Goal: Transaction & Acquisition: Purchase product/service

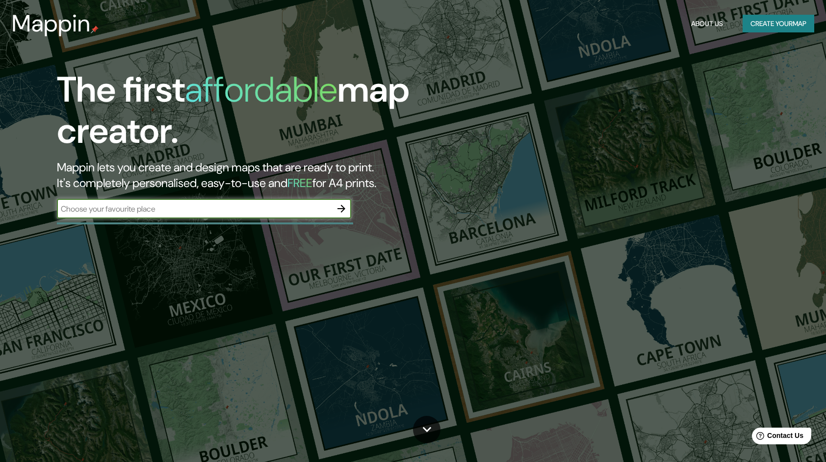
click at [218, 209] on input "text" at bounding box center [194, 208] width 275 height 11
type input "[PERSON_NAME] CAMPECHE"
click at [345, 213] on icon "button" at bounding box center [342, 209] width 12 height 12
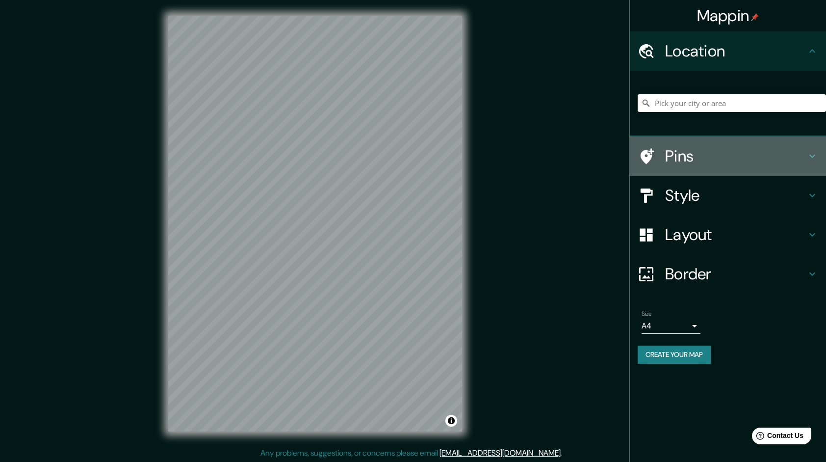
click at [711, 164] on h4 "Pins" at bounding box center [735, 156] width 141 height 20
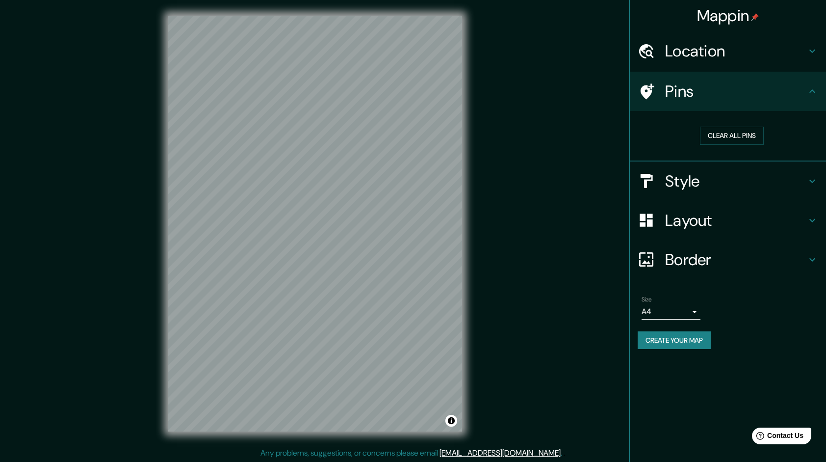
click at [815, 85] on icon at bounding box center [813, 91] width 12 height 12
click at [819, 88] on div "Pins" at bounding box center [728, 91] width 196 height 39
click at [813, 90] on icon at bounding box center [813, 90] width 6 height 3
click at [586, 115] on div "Mappin Location Pins Clear all pins Style Layout Border Choose a border. Hint :…" at bounding box center [413, 231] width 826 height 463
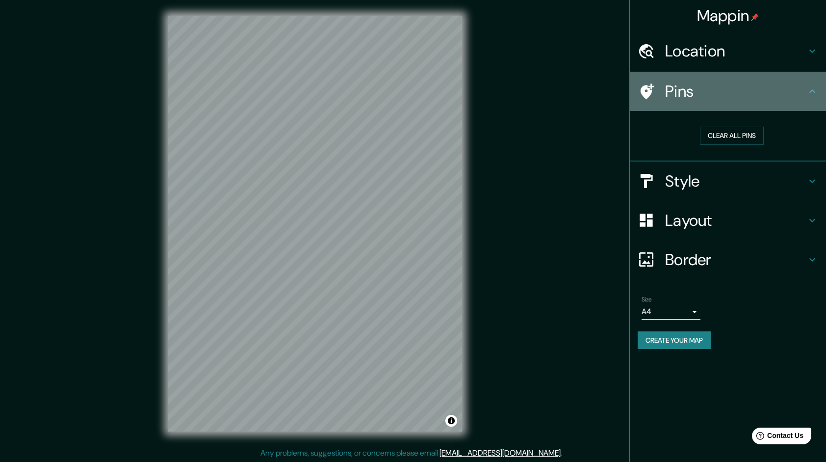
click at [806, 85] on h4 "Pins" at bounding box center [735, 91] width 141 height 20
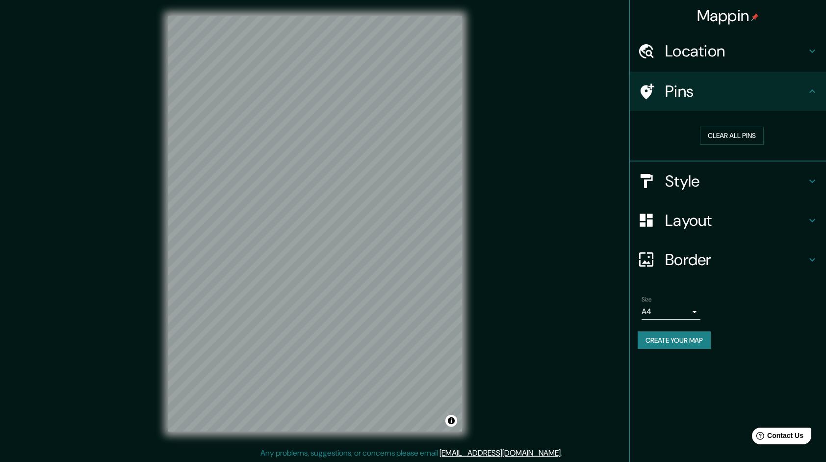
click at [814, 96] on icon at bounding box center [813, 91] width 12 height 12
click at [815, 97] on div "Pins" at bounding box center [728, 91] width 196 height 39
click at [812, 91] on icon at bounding box center [813, 90] width 6 height 3
click at [588, 80] on div "Mappin Location Pins Clear all pins Style Layout Border Choose a border. Hint :…" at bounding box center [413, 231] width 826 height 463
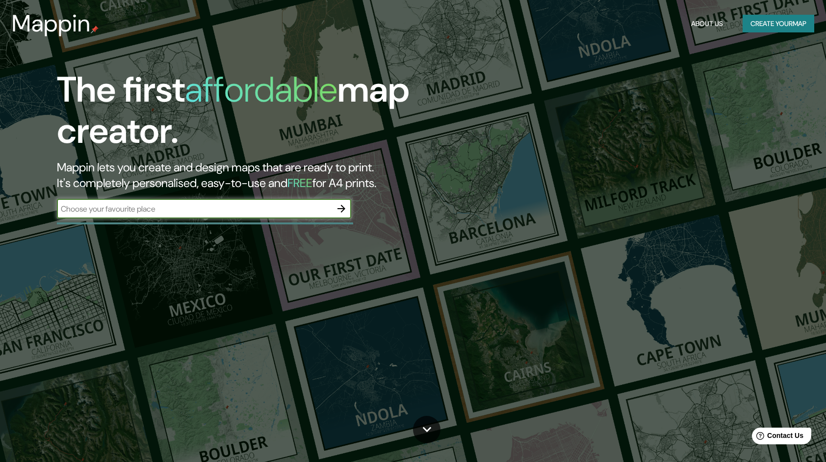
click at [96, 222] on div "The first affordable map creator. Mappin lets you create and design maps that a…" at bounding box center [264, 148] width 496 height 159
click at [95, 207] on input "text" at bounding box center [194, 208] width 275 height 11
type input "[PERSON_NAME] CAMPECHE"
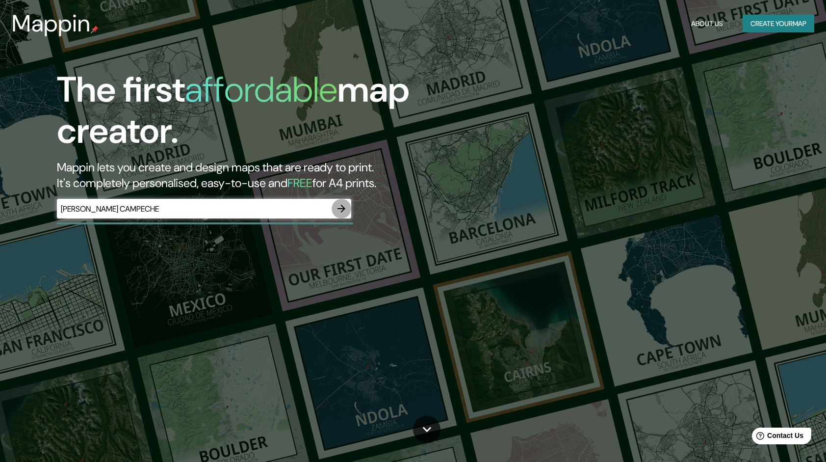
click at [340, 208] on icon "button" at bounding box center [342, 209] width 12 height 12
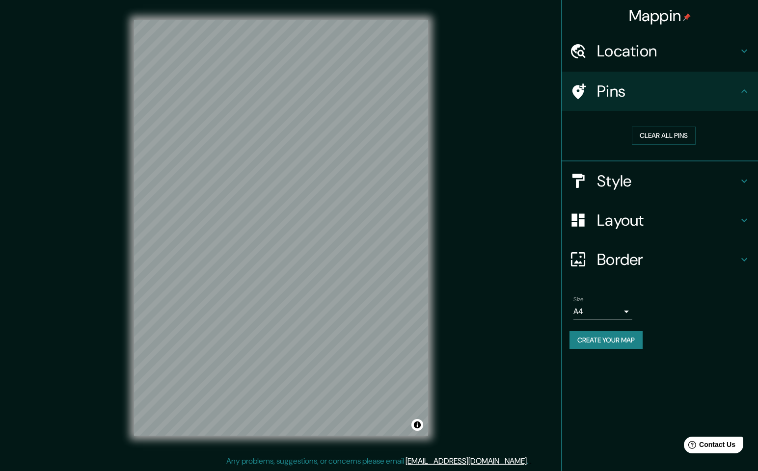
click at [649, 54] on h4 "Location" at bounding box center [667, 51] width 141 height 20
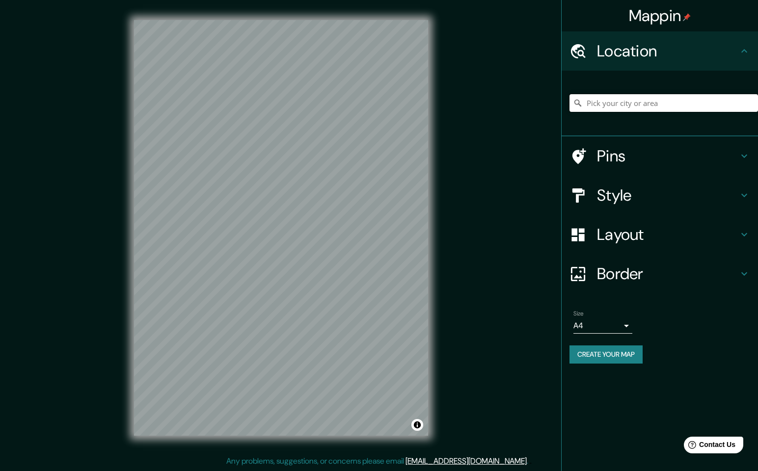
click at [650, 97] on input "Pick your city or area" at bounding box center [663, 103] width 188 height 18
click at [645, 90] on div "[PERSON_NAME], [GEOGRAPHIC_DATA], [GEOGRAPHIC_DATA] [PERSON_NAME] [GEOGRAPHIC_D…" at bounding box center [663, 103] width 188 height 49
click at [646, 100] on input "[PERSON_NAME], [GEOGRAPHIC_DATA], [GEOGRAPHIC_DATA]" at bounding box center [663, 103] width 188 height 18
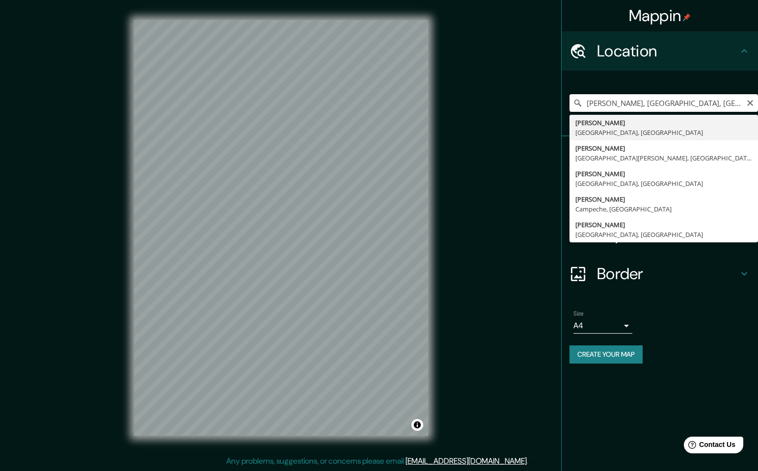
click at [646, 100] on input "[PERSON_NAME], [GEOGRAPHIC_DATA], [GEOGRAPHIC_DATA]" at bounding box center [663, 103] width 188 height 18
type input "[PERSON_NAME], [GEOGRAPHIC_DATA], [GEOGRAPHIC_DATA]"
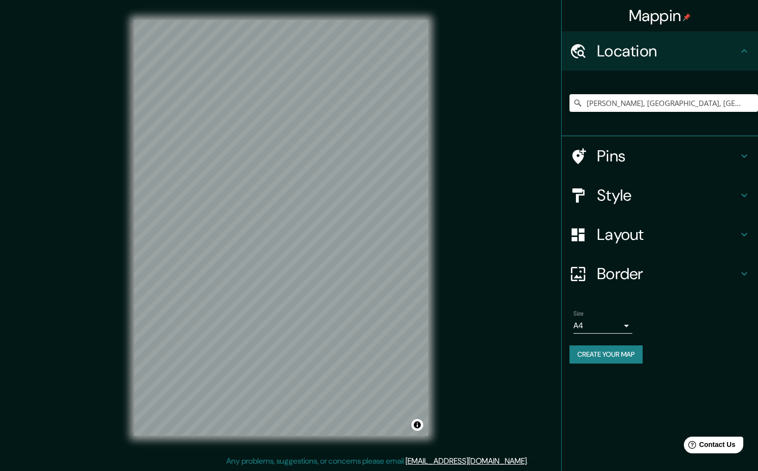
click at [618, 276] on h4 "Border" at bounding box center [667, 274] width 141 height 20
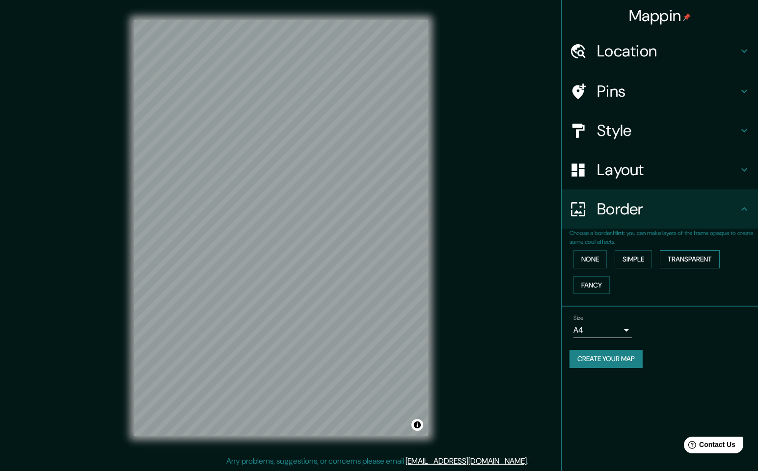
click at [681, 257] on button "Transparent" at bounding box center [690, 259] width 60 height 18
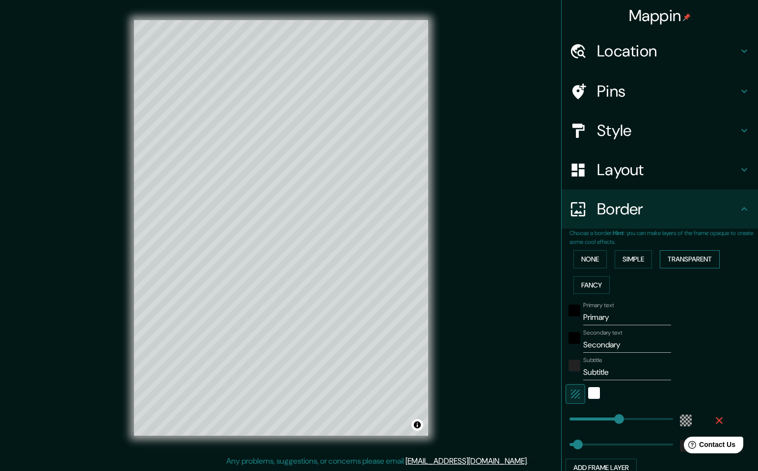
click at [674, 257] on button "Transparent" at bounding box center [690, 259] width 60 height 18
type input "288"
type input "48"
click at [640, 255] on button "Simple" at bounding box center [632, 259] width 37 height 18
click at [579, 278] on button "Fancy" at bounding box center [591, 285] width 36 height 18
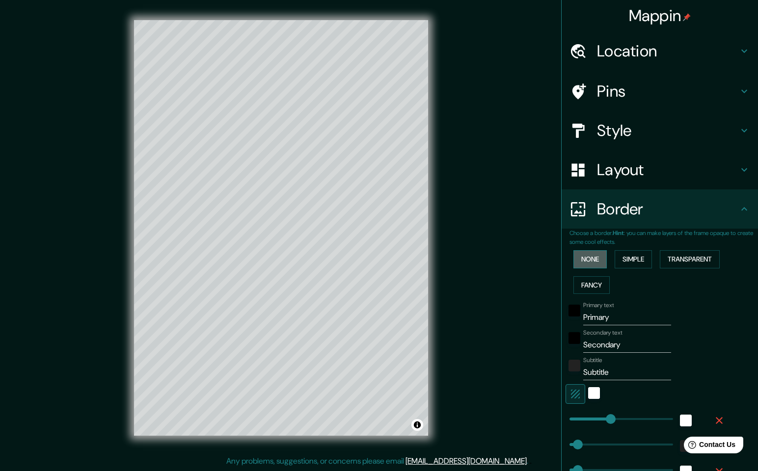
click at [583, 255] on button "None" at bounding box center [589, 259] width 33 height 18
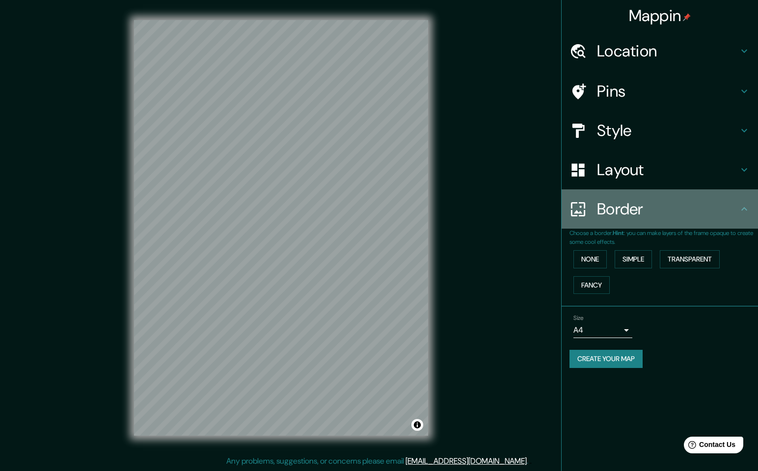
click at [625, 205] on h4 "Border" at bounding box center [667, 209] width 141 height 20
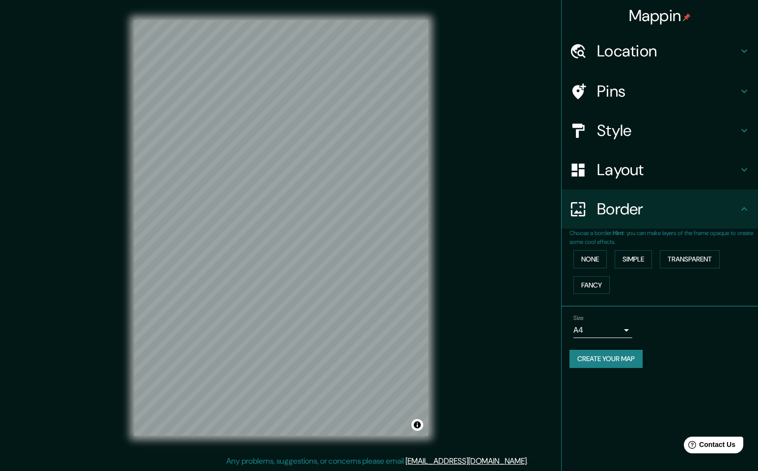
click at [738, 205] on icon at bounding box center [744, 209] width 12 height 12
click at [741, 167] on icon at bounding box center [744, 170] width 12 height 12
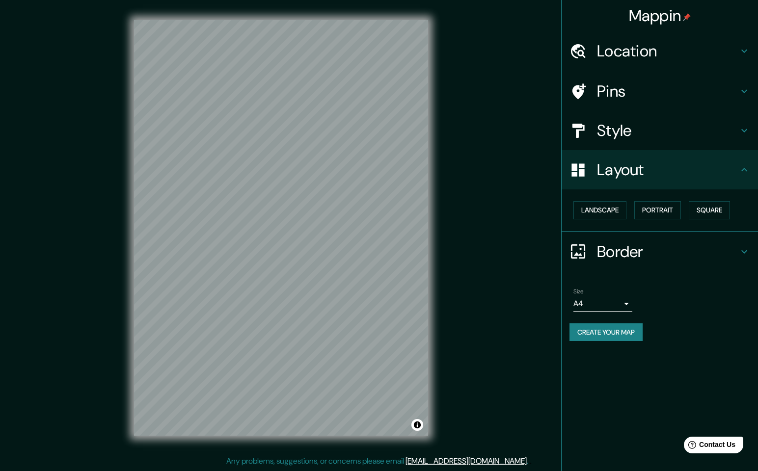
click at [734, 173] on h4 "Layout" at bounding box center [667, 170] width 141 height 20
click at [628, 303] on body "Mappin Location [GEOGRAPHIC_DATA], [GEOGRAPHIC_DATA], [GEOGRAPHIC_DATA] Pins St…" at bounding box center [379, 235] width 758 height 471
click at [628, 303] on div at bounding box center [379, 235] width 758 height 471
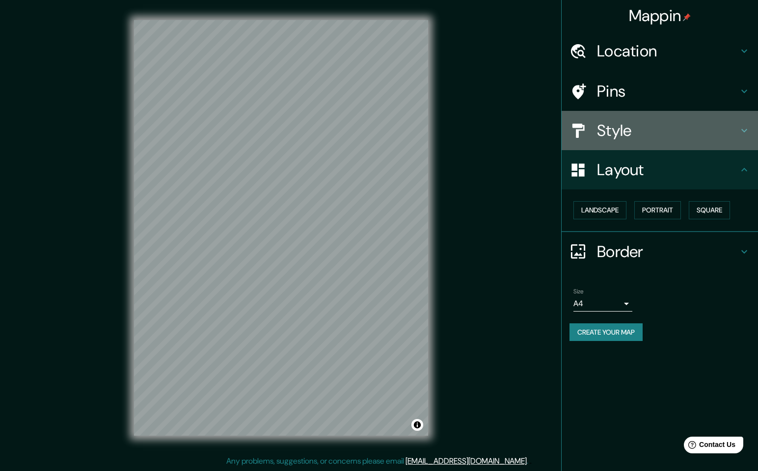
click at [725, 123] on h4 "Style" at bounding box center [667, 131] width 141 height 20
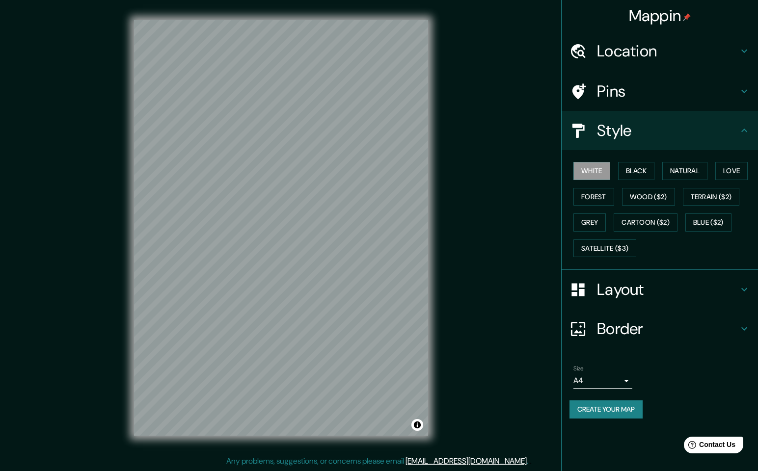
click at [675, 287] on h4 "Layout" at bounding box center [667, 290] width 141 height 20
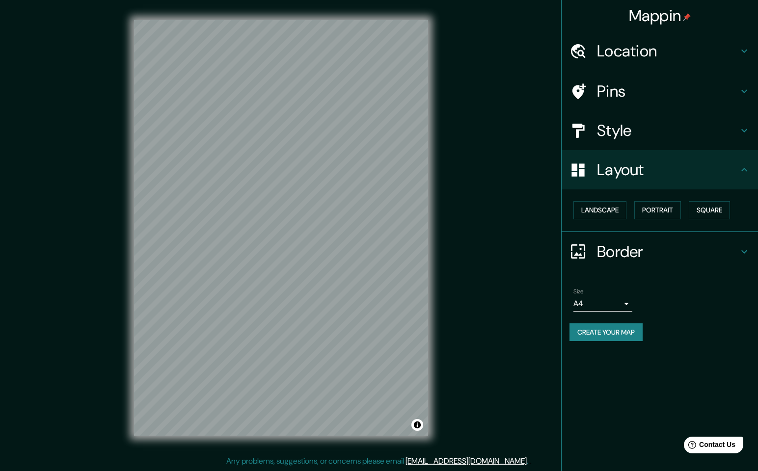
click at [658, 113] on div "Style" at bounding box center [659, 130] width 196 height 39
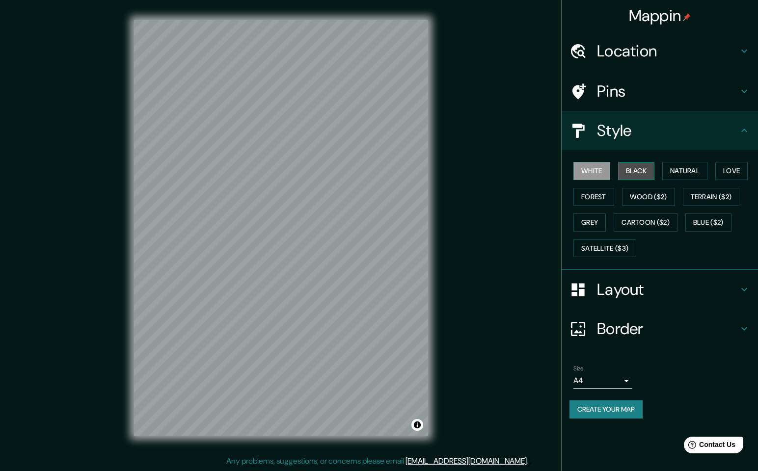
click at [647, 163] on button "Black" at bounding box center [636, 171] width 37 height 18
click at [685, 164] on button "Natural" at bounding box center [684, 171] width 45 height 18
click at [736, 160] on div "White Black Natural Love Forest Wood ($2) Terrain ($2) Grey Cartoon ($2) Blue (…" at bounding box center [663, 209] width 188 height 103
click at [718, 176] on button "Love" at bounding box center [731, 171] width 32 height 18
click at [617, 199] on div "White Black Natural Love Forest Wood ($2) Terrain ($2) Grey Cartoon ($2) Blue (…" at bounding box center [663, 209] width 188 height 103
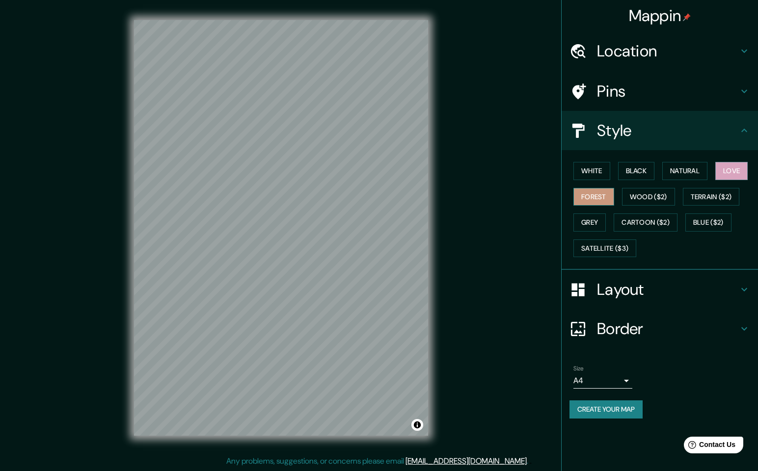
click at [607, 196] on button "Forest" at bounding box center [593, 197] width 41 height 18
click at [641, 192] on button "Wood ($2)" at bounding box center [648, 197] width 53 height 18
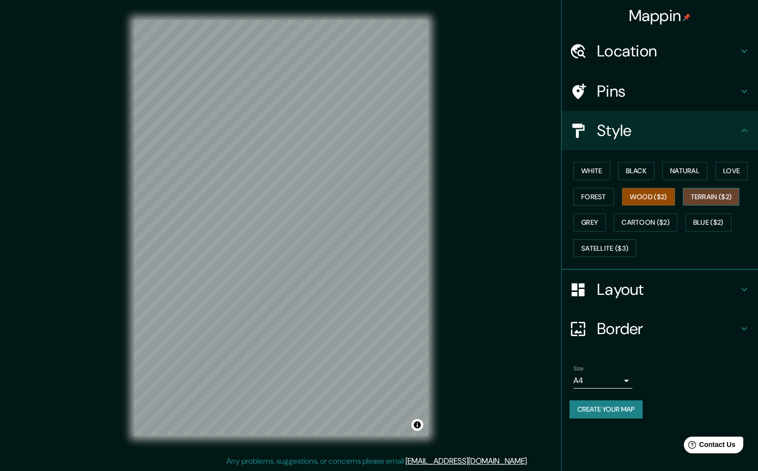
click at [711, 195] on button "Terrain ($2)" at bounding box center [711, 197] width 57 height 18
click at [588, 225] on button "Grey" at bounding box center [589, 222] width 32 height 18
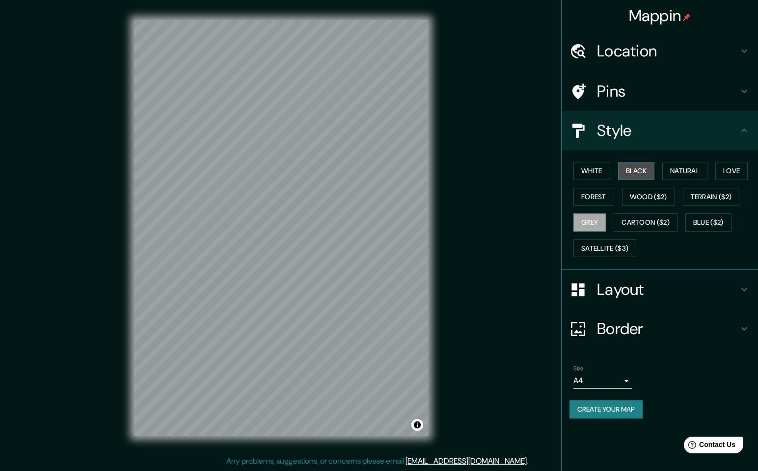
click at [639, 162] on button "Black" at bounding box center [636, 171] width 37 height 18
click at [681, 164] on button "Natural" at bounding box center [684, 171] width 45 height 18
click at [728, 169] on button "Love" at bounding box center [731, 171] width 32 height 18
click at [610, 189] on button "Forest" at bounding box center [593, 197] width 41 height 18
click at [652, 169] on button "Black" at bounding box center [636, 171] width 37 height 18
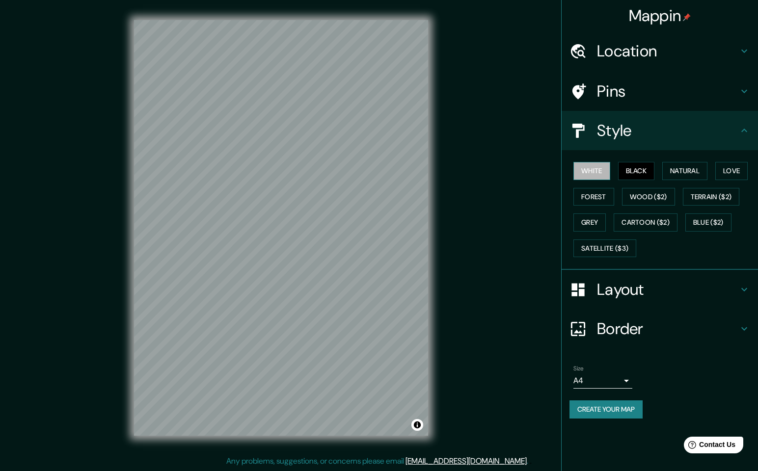
click at [609, 168] on button "White" at bounding box center [591, 171] width 37 height 18
click at [672, 163] on button "Natural" at bounding box center [684, 171] width 45 height 18
click at [602, 186] on div "White Black Natural Love Forest Wood ($2) Terrain ($2) Grey Cartoon ($2) Blue (…" at bounding box center [663, 209] width 188 height 103
drag, startPoint x: 602, startPoint y: 186, endPoint x: 605, endPoint y: 193, distance: 8.1
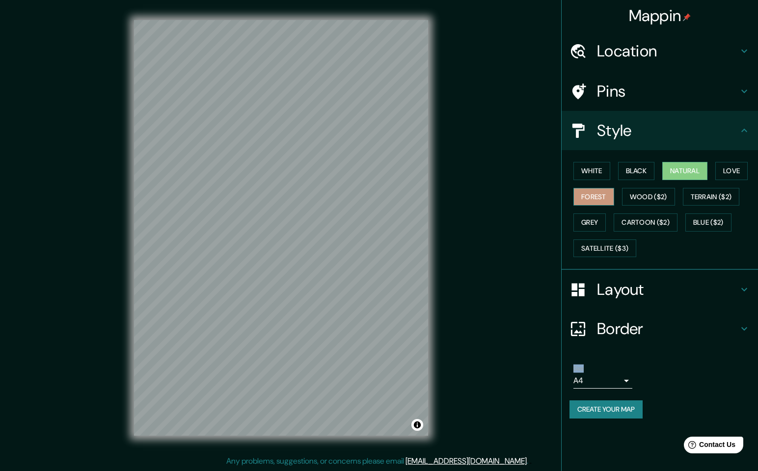
click at [605, 193] on button "Forest" at bounding box center [593, 197] width 41 height 18
click at [647, 183] on div "White Black Natural Love Forest Wood ($2) Terrain ($2) Grey Cartoon ($2) Blue (…" at bounding box center [663, 209] width 188 height 103
click at [641, 174] on button "Black" at bounding box center [636, 171] width 37 height 18
click at [593, 192] on button "Forest" at bounding box center [593, 197] width 41 height 18
click at [614, 87] on h4 "Pins" at bounding box center [667, 91] width 141 height 20
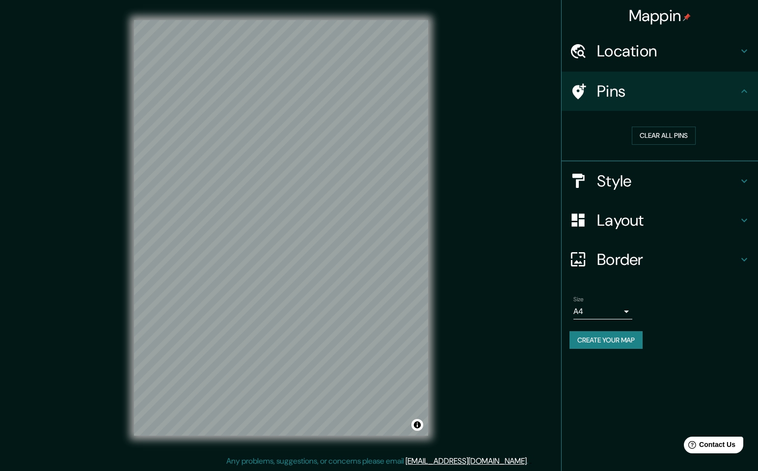
click at [632, 65] on div "Location" at bounding box center [659, 50] width 196 height 39
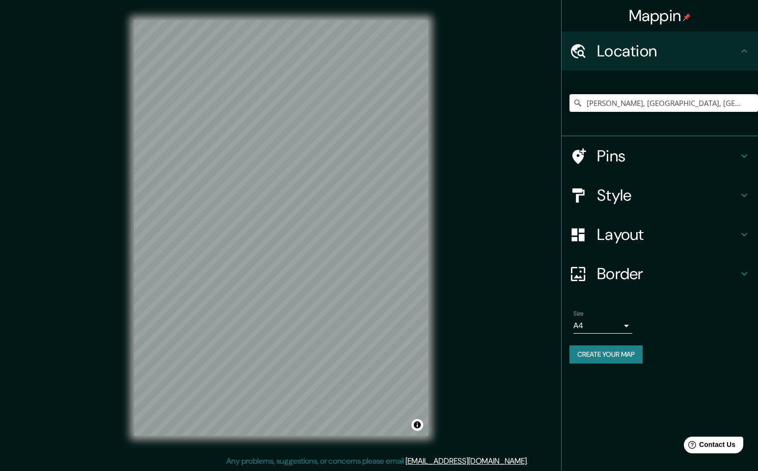
click at [632, 65] on div "Location" at bounding box center [659, 50] width 196 height 39
click at [624, 239] on h4 "Layout" at bounding box center [667, 235] width 141 height 20
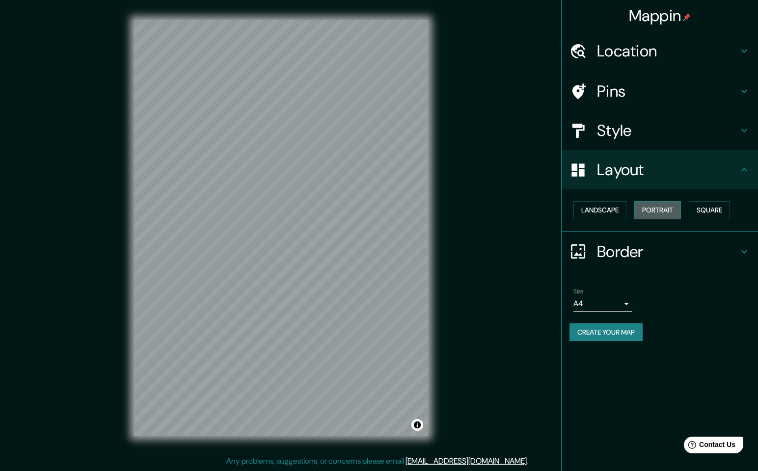
click at [651, 211] on button "Portrait" at bounding box center [657, 210] width 47 height 18
drag, startPoint x: 712, startPoint y: 219, endPoint x: 717, endPoint y: 222, distance: 5.5
click at [712, 219] on div "Landscape [GEOGRAPHIC_DATA]" at bounding box center [663, 210] width 188 height 26
click at [720, 215] on button "Square" at bounding box center [709, 210] width 41 height 18
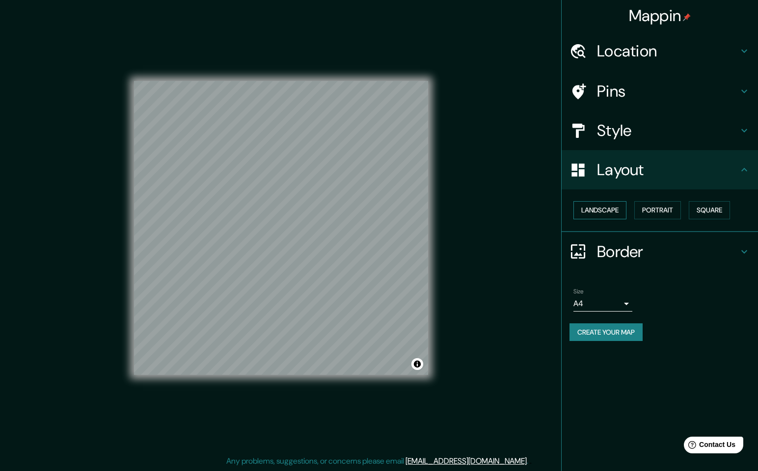
click at [602, 212] on button "Landscape" at bounding box center [599, 210] width 53 height 18
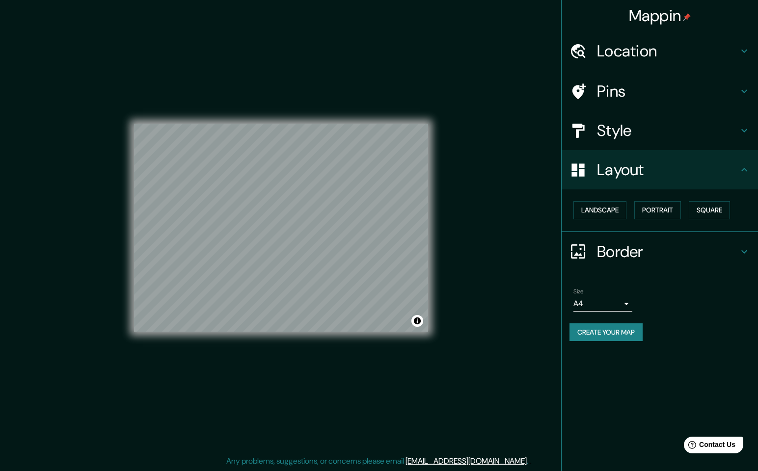
click at [454, 208] on div "Mappin Location [GEOGRAPHIC_DATA], [GEOGRAPHIC_DATA], [GEOGRAPHIC_DATA] Pins St…" at bounding box center [379, 235] width 758 height 471
click at [685, 218] on div "Landscape [GEOGRAPHIC_DATA]" at bounding box center [663, 210] width 188 height 26
click at [679, 211] on button "Portrait" at bounding box center [657, 210] width 47 height 18
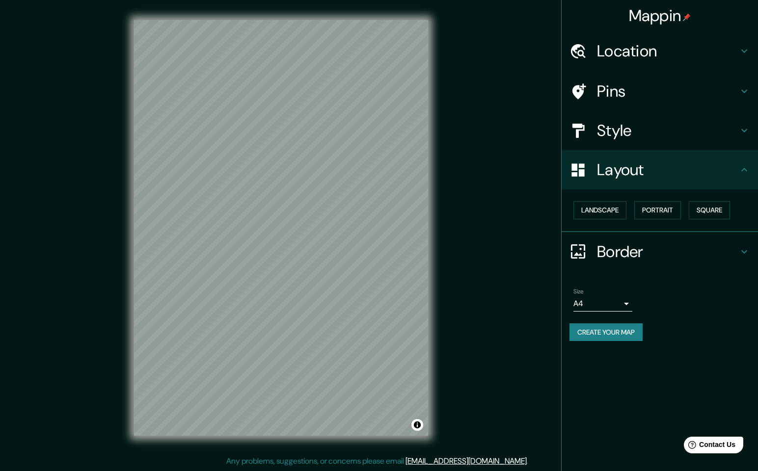
drag, startPoint x: 429, startPoint y: 231, endPoint x: 456, endPoint y: 141, distance: 94.4
click at [452, 143] on div "Mappin Location [GEOGRAPHIC_DATA], [GEOGRAPHIC_DATA], [GEOGRAPHIC_DATA] Pins St…" at bounding box center [379, 235] width 758 height 471
click at [506, 251] on div "Mappin Location [GEOGRAPHIC_DATA], [GEOGRAPHIC_DATA], [GEOGRAPHIC_DATA] Pins St…" at bounding box center [379, 235] width 758 height 471
